Goal: Task Accomplishment & Management: Manage account settings

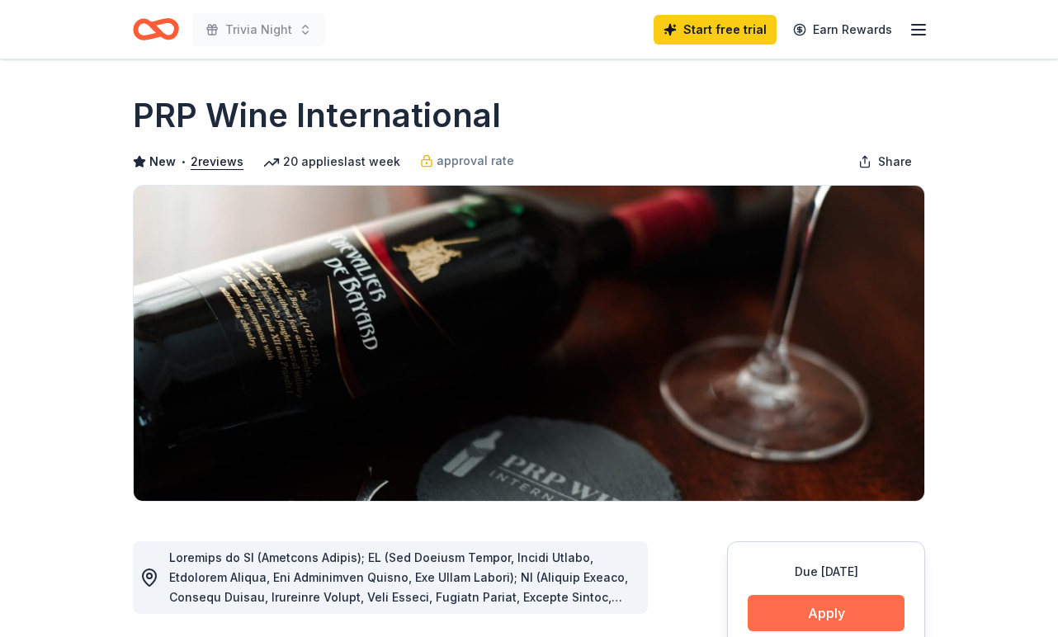
scroll to position [145, 0]
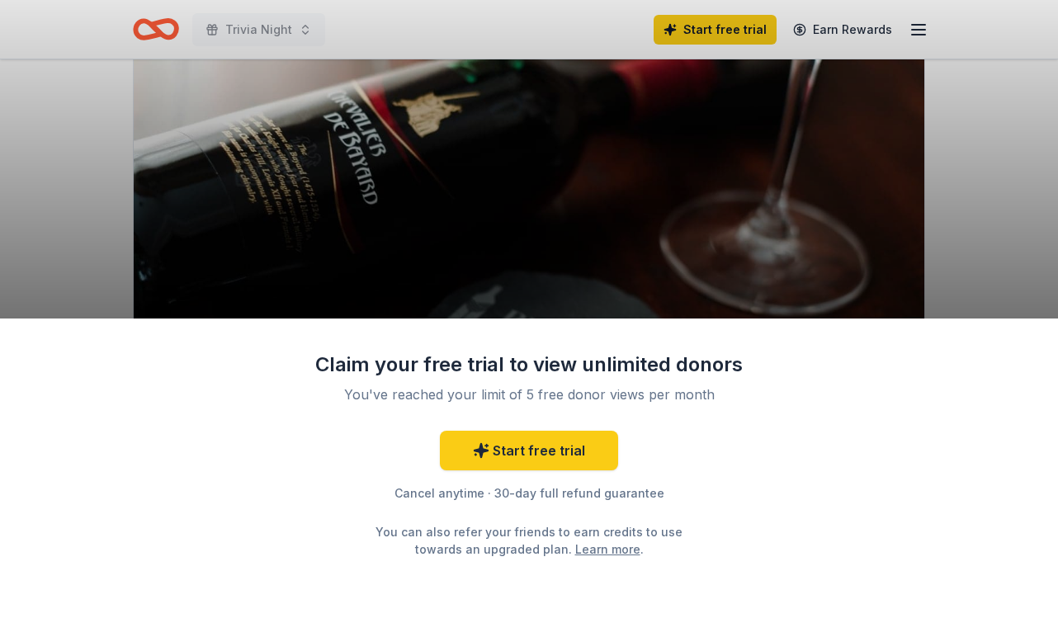
click at [589, 234] on div "Claim your free trial to view unlimited donors You've reached your limit of 5 f…" at bounding box center [529, 318] width 1058 height 637
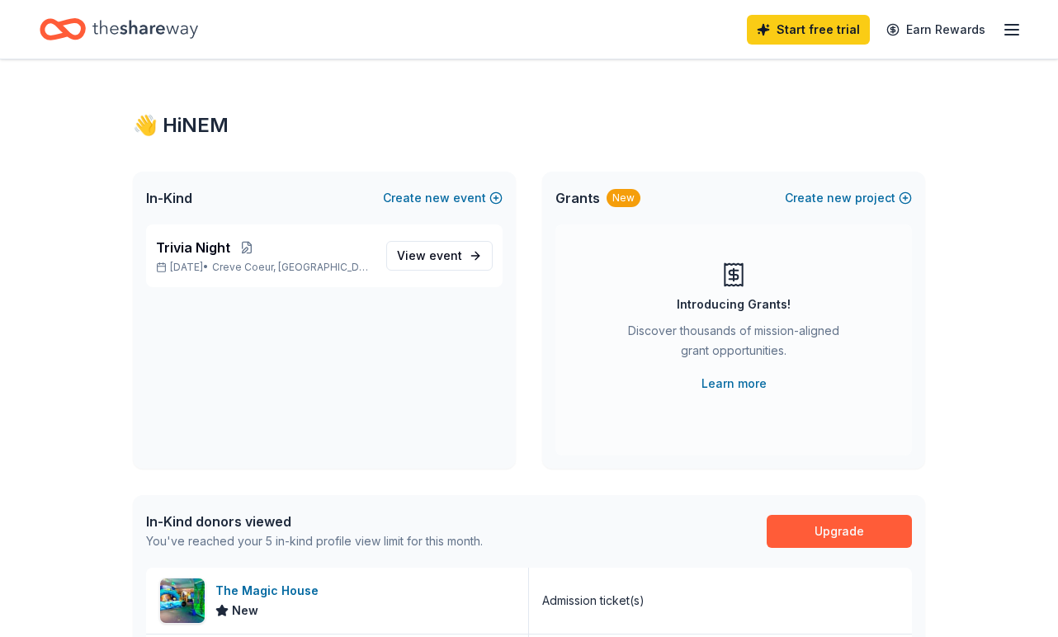
scroll to position [440, 0]
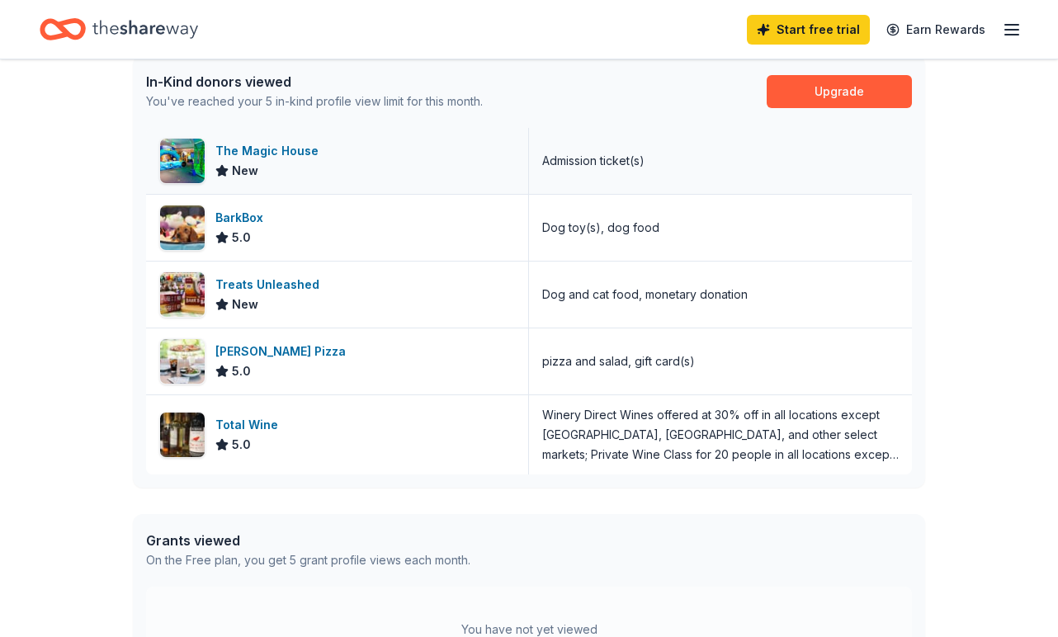
click at [627, 170] on div "Admission ticket(s)" at bounding box center [593, 161] width 102 height 20
click at [649, 447] on div "Winery Direct Wines offered at 30% off in all locations except CT, MA, and othe…" at bounding box center [720, 434] width 356 height 59
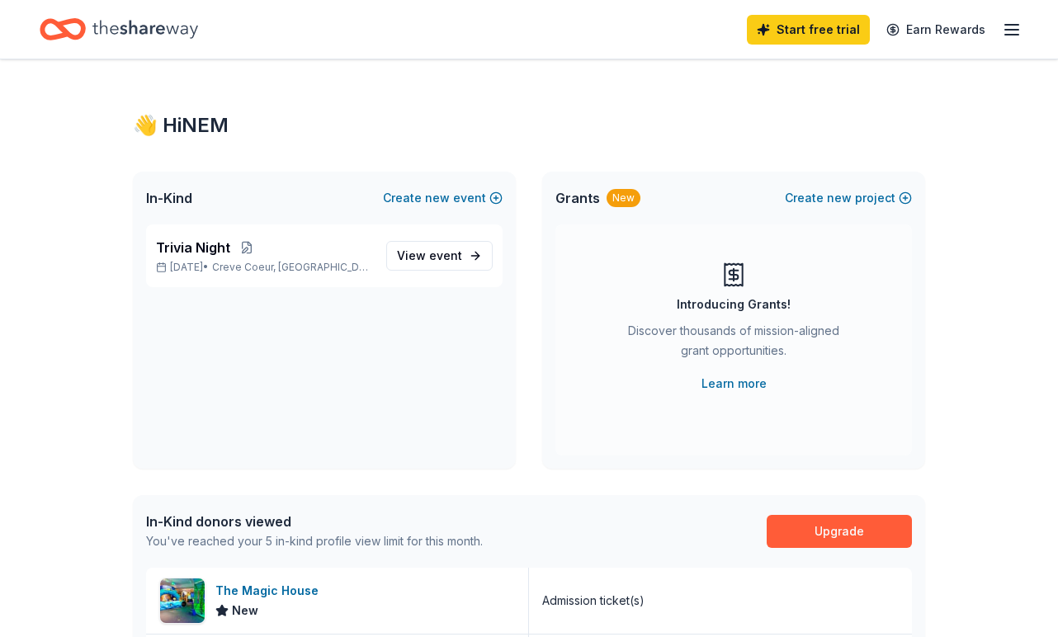
scroll to position [0, 0]
click at [739, 384] on link "Learn more" at bounding box center [733, 384] width 65 height 20
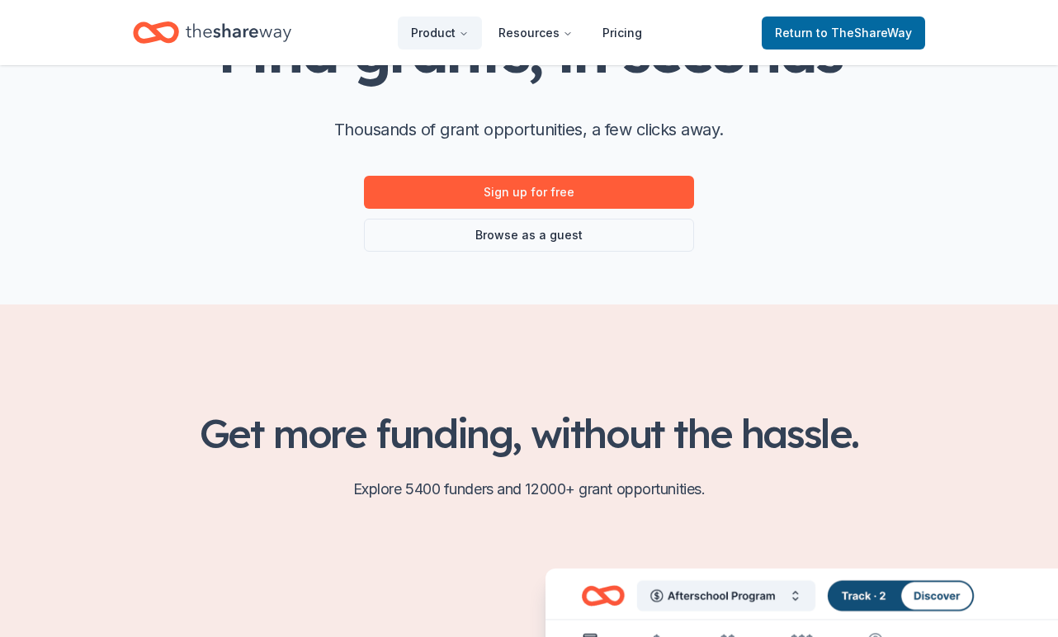
scroll to position [180, 0]
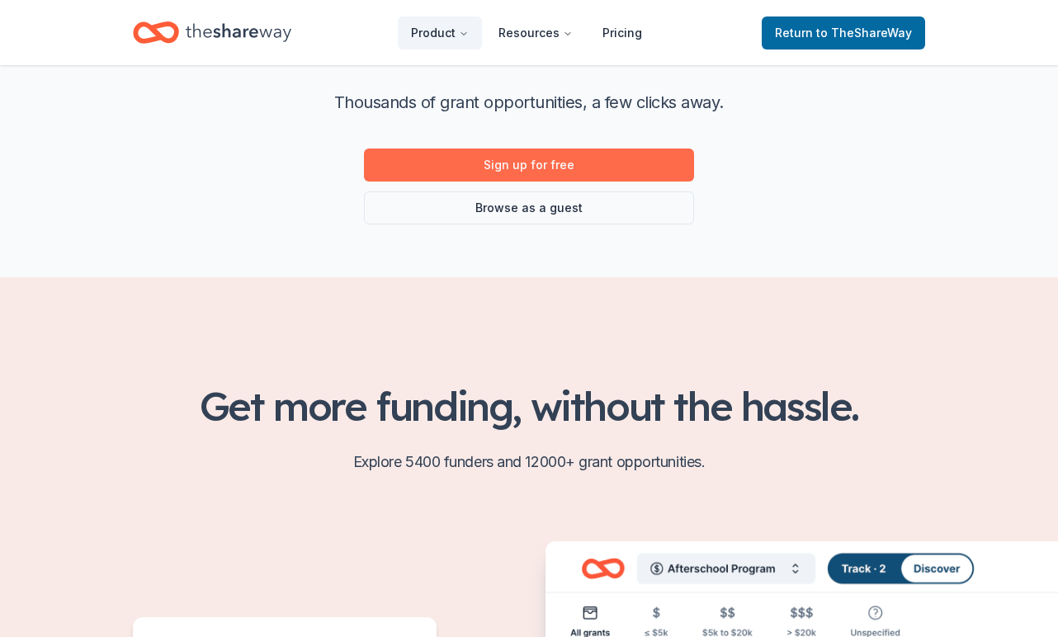
click at [582, 167] on link "Sign up for free" at bounding box center [529, 165] width 330 height 33
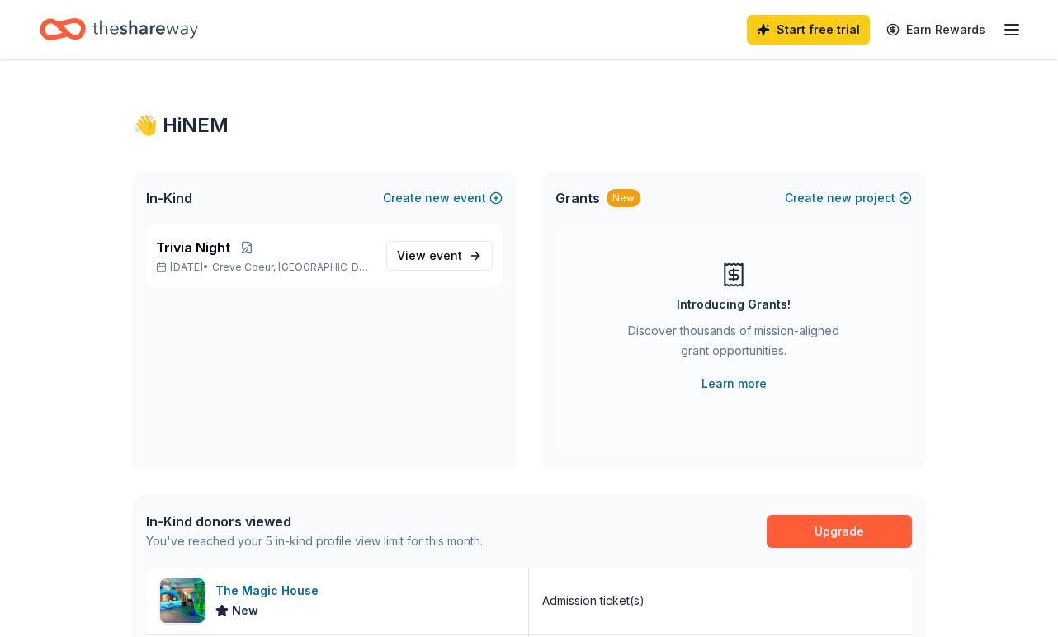
click at [1012, 28] on icon "button" at bounding box center [1012, 30] width 20 height 20
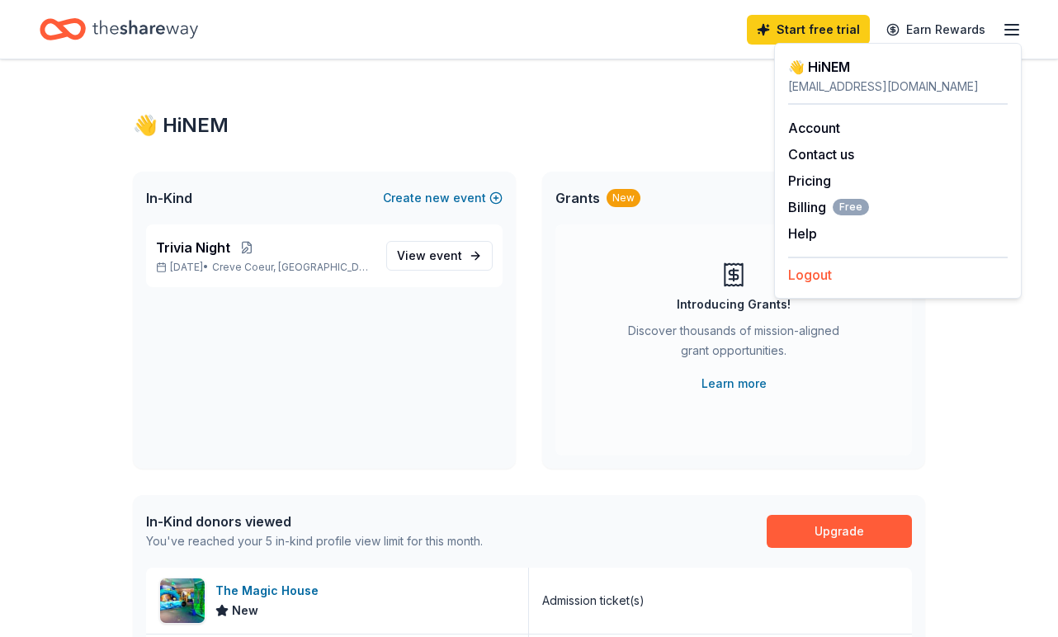
click at [812, 277] on button "Logout" at bounding box center [810, 275] width 44 height 20
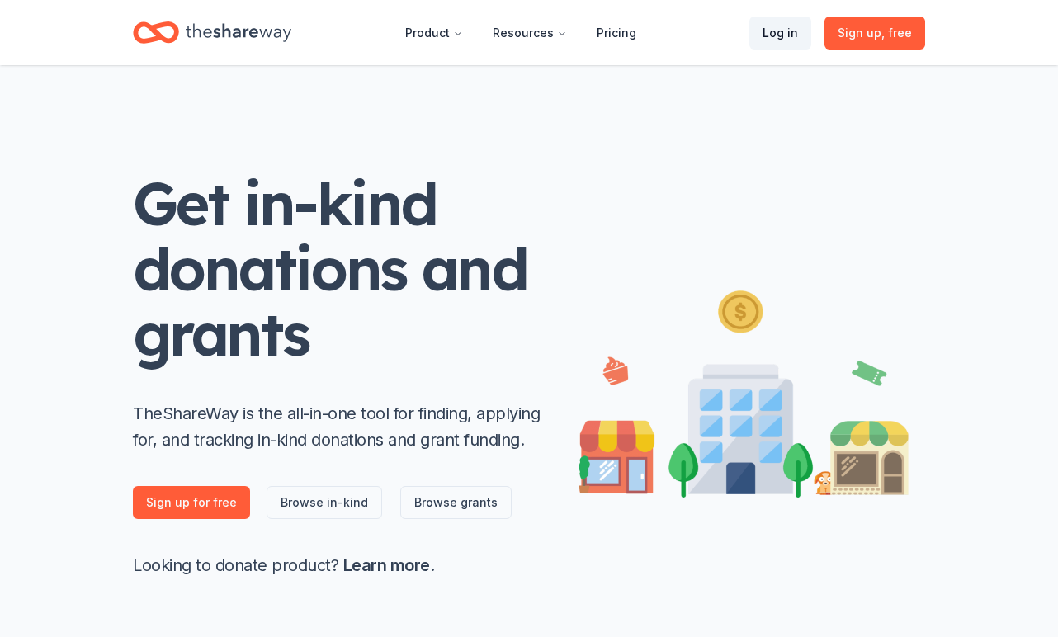
click at [788, 40] on link "Log in" at bounding box center [780, 33] width 62 height 33
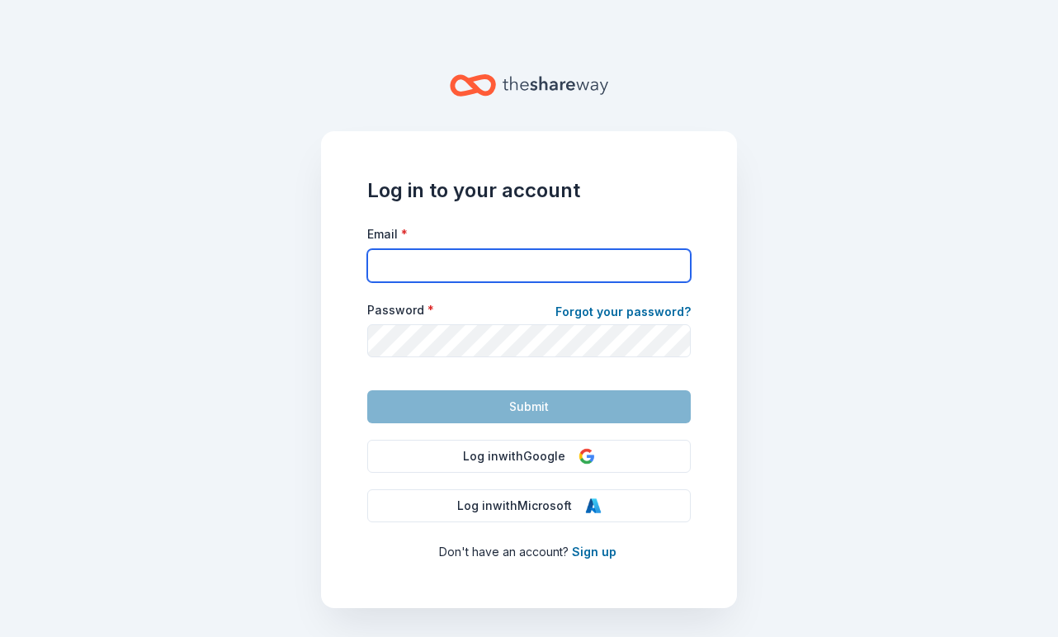
type input "[EMAIL_ADDRESS][DOMAIN_NAME]"
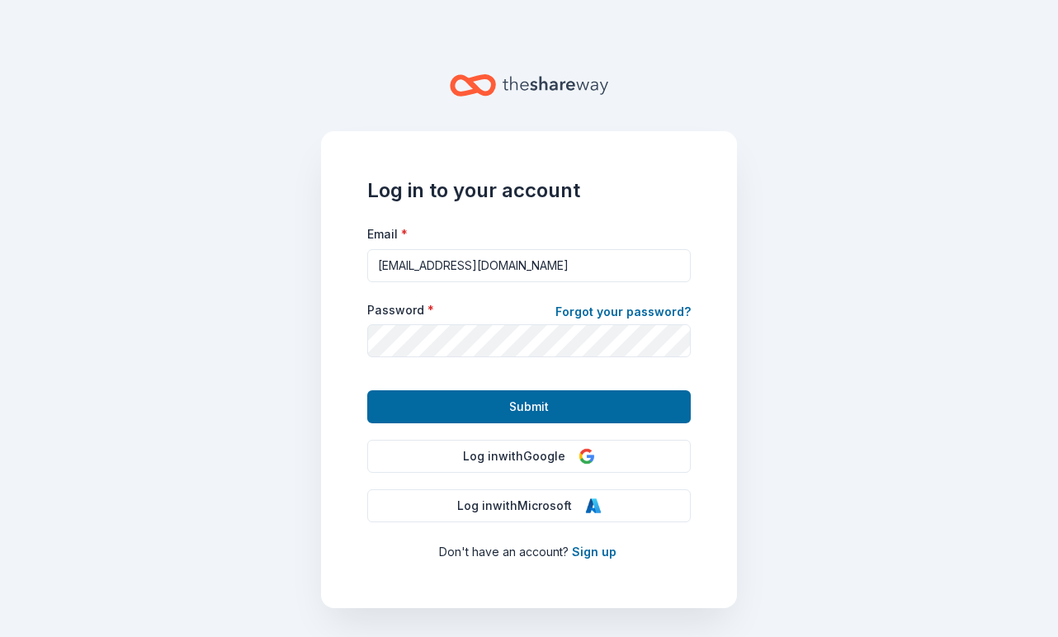
click at [757, 306] on main "Log in to your account Email * [EMAIL_ADDRESS][DOMAIN_NAME] Password * Forgot y…" at bounding box center [529, 318] width 1058 height 637
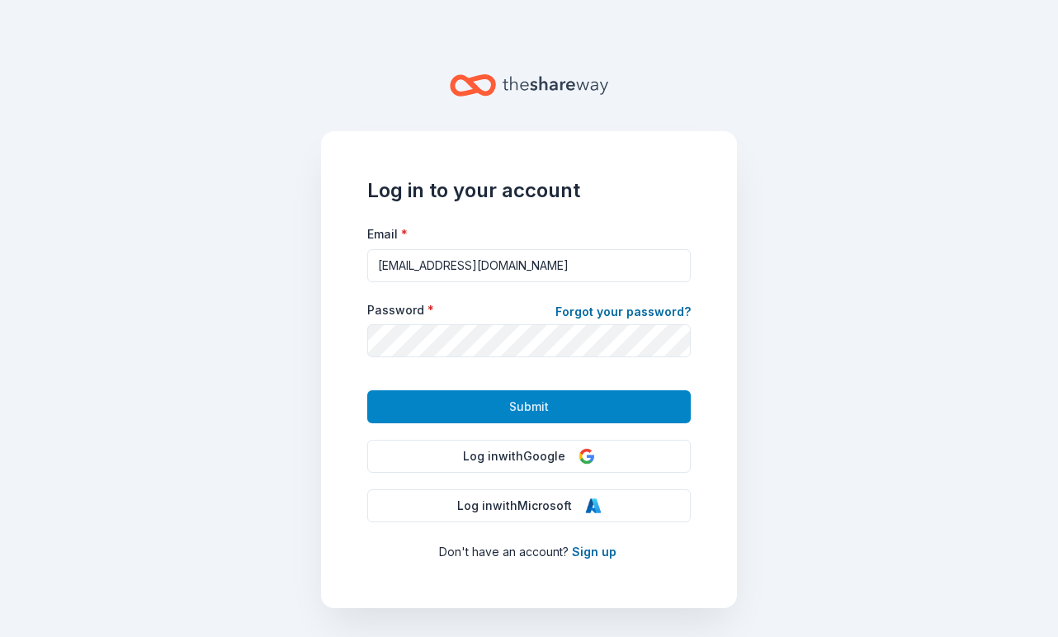
click at [540, 408] on span "Submit" at bounding box center [529, 407] width 40 height 20
